Goal: Task Accomplishment & Management: Manage account settings

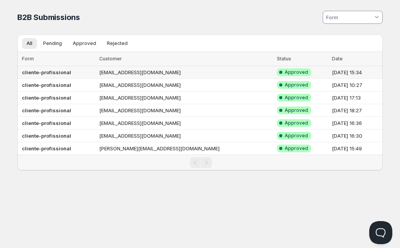
click at [124, 71] on td "[EMAIL_ADDRESS][DOMAIN_NAME]" at bounding box center [186, 72] width 178 height 13
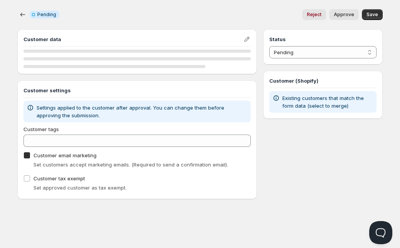
checkbox input "true"
select select "1"
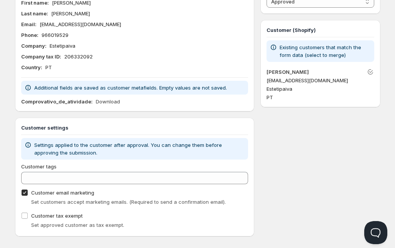
scroll to position [59, 0]
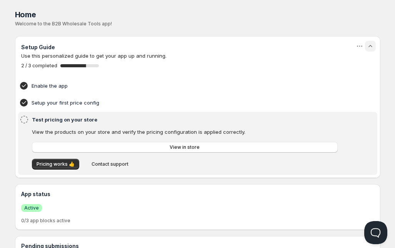
click at [368, 48] on icon "button" at bounding box center [371, 46] width 8 height 8
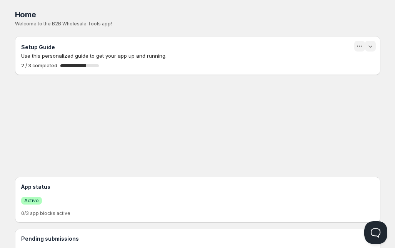
click at [362, 44] on icon "button" at bounding box center [360, 46] width 8 height 8
click at [367, 81] on div "Setup Guide Use this personalized guide to get your app up and running. 2 / 3 c…" at bounding box center [198, 103] width 366 height 135
click at [374, 45] on icon "button" at bounding box center [371, 46] width 8 height 8
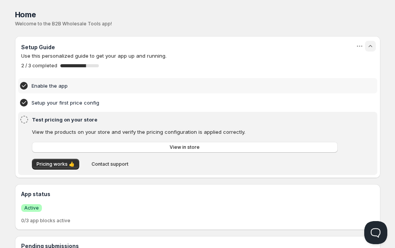
click at [62, 88] on h4 "Enable the app" at bounding box center [186, 86] width 309 height 8
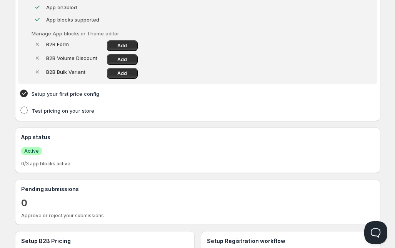
scroll to position [149, 0]
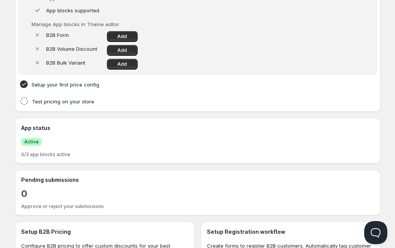
click at [35, 140] on span "Active" at bounding box center [31, 142] width 15 height 6
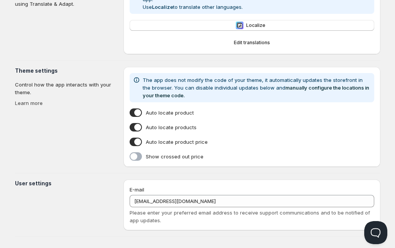
type input "[PERSON_NAME]"
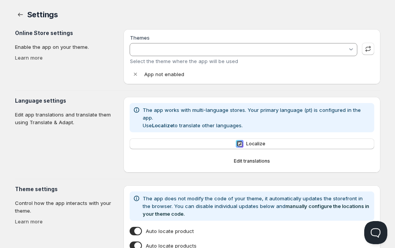
type input "[PERSON_NAME]"
